Goal: Navigation & Orientation: Find specific page/section

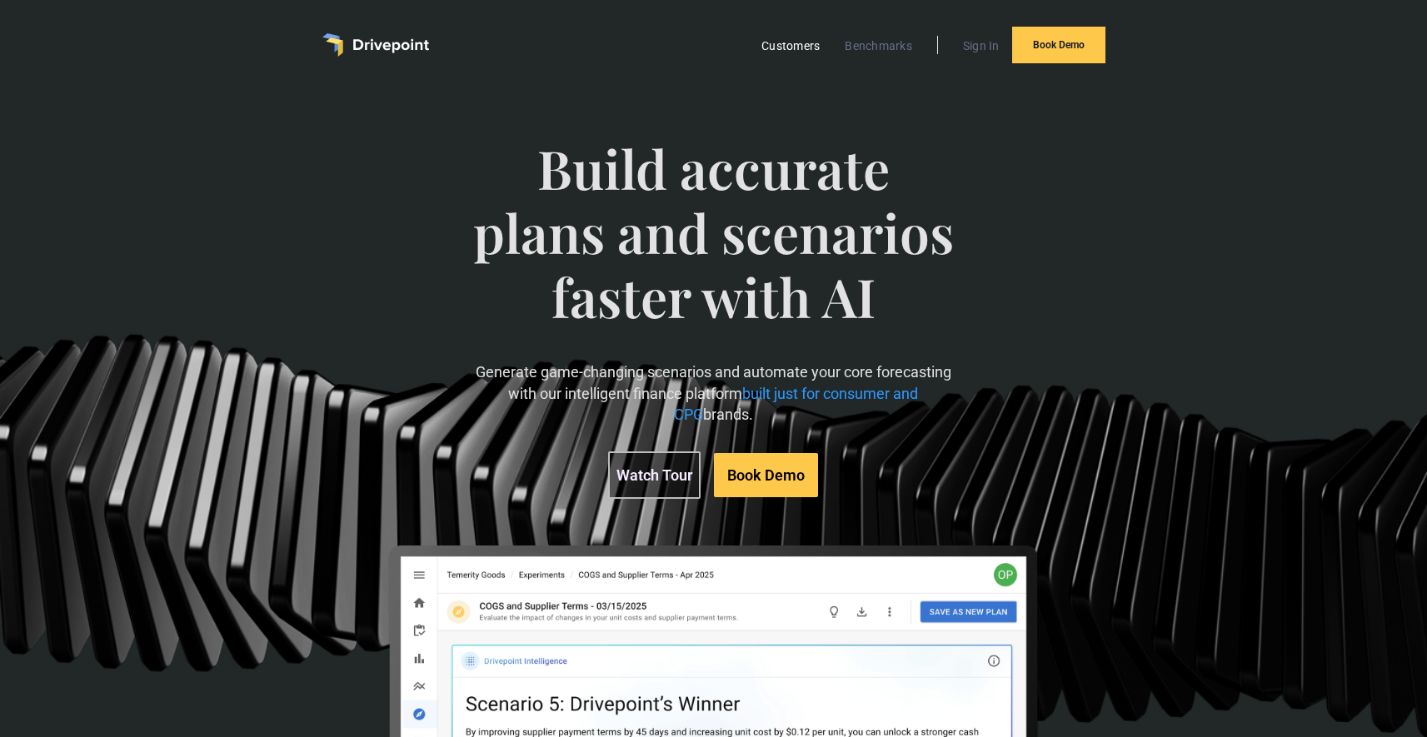
click at [778, 43] on link "Customers" at bounding box center [790, 46] width 75 height 22
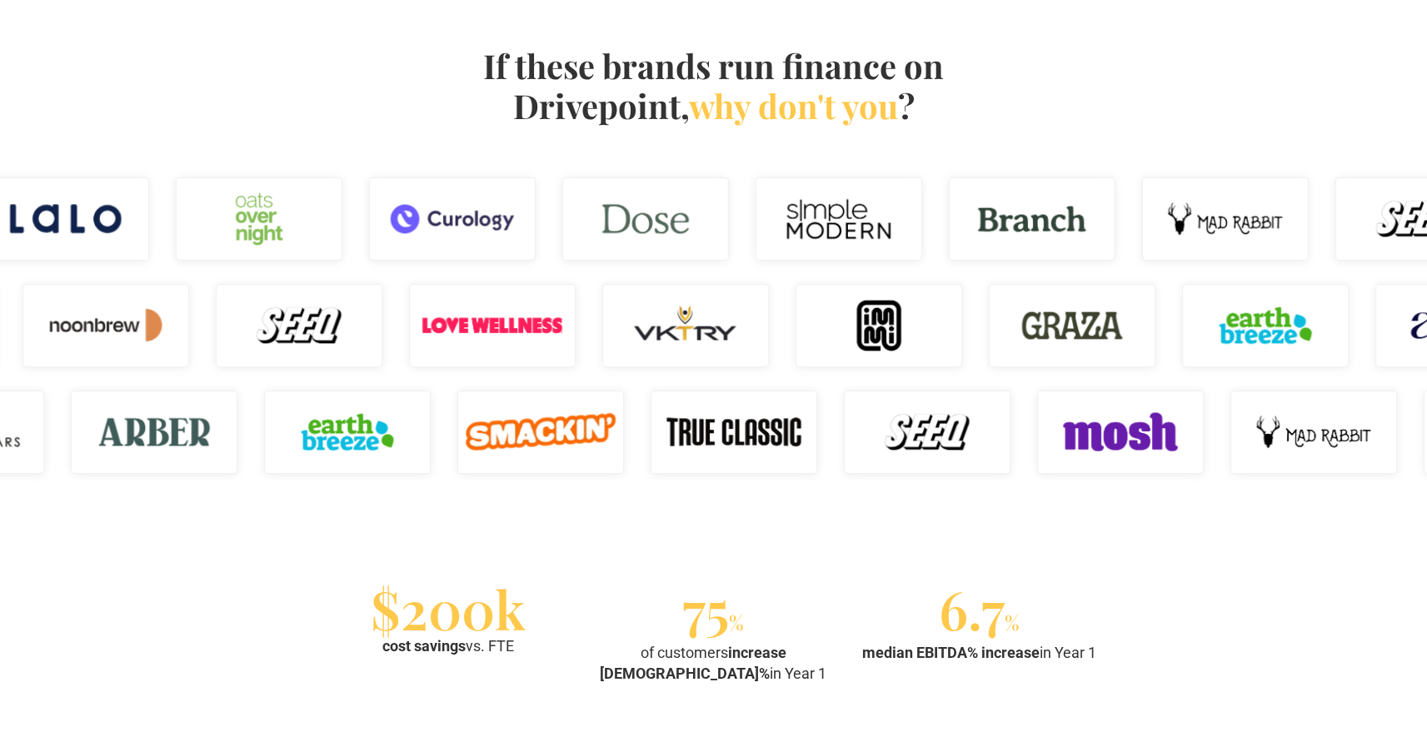
scroll to position [1057, 0]
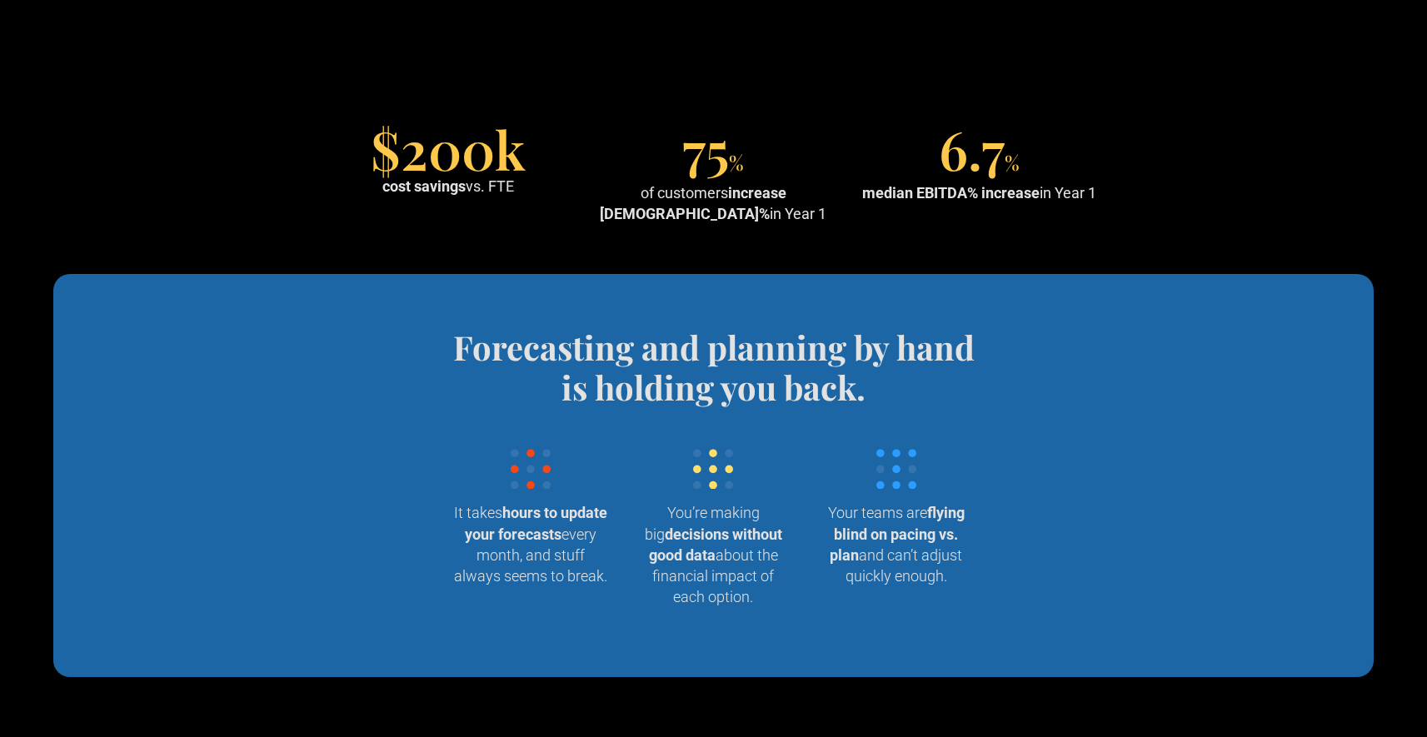
scroll to position [1564, 0]
